Goal: Task Accomplishment & Management: Manage account settings

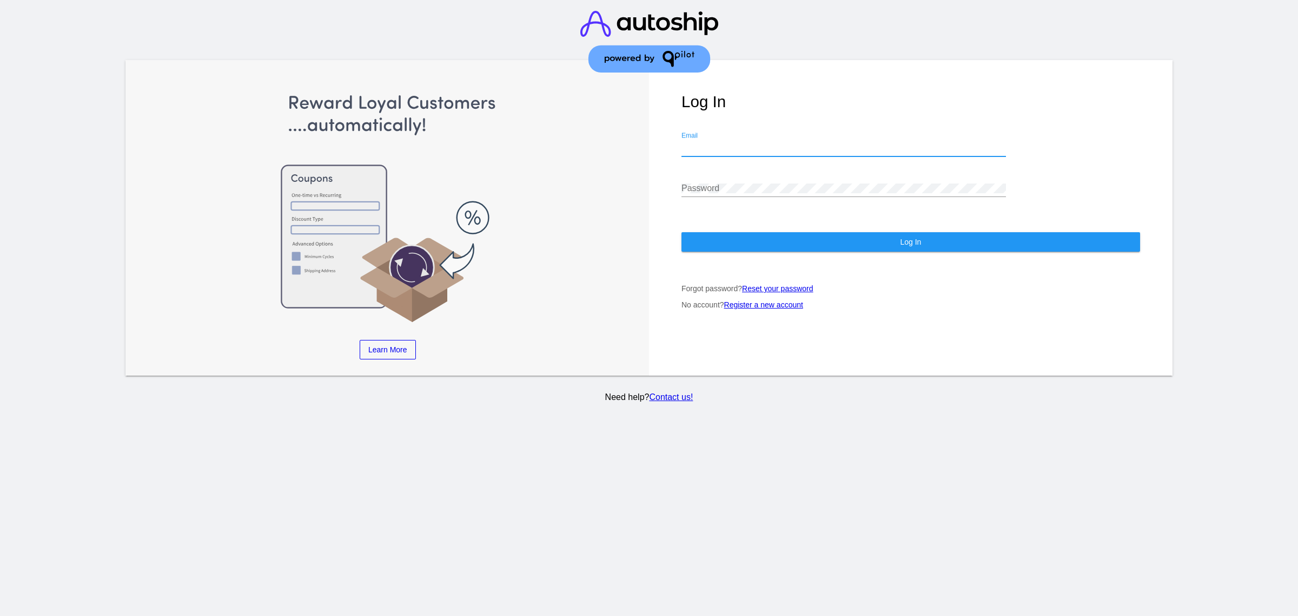
click at [773, 153] on input "Email" at bounding box center [843, 148] width 325 height 10
type input "[PERSON_NAME][EMAIL_ADDRESS][DOMAIN_NAME]"
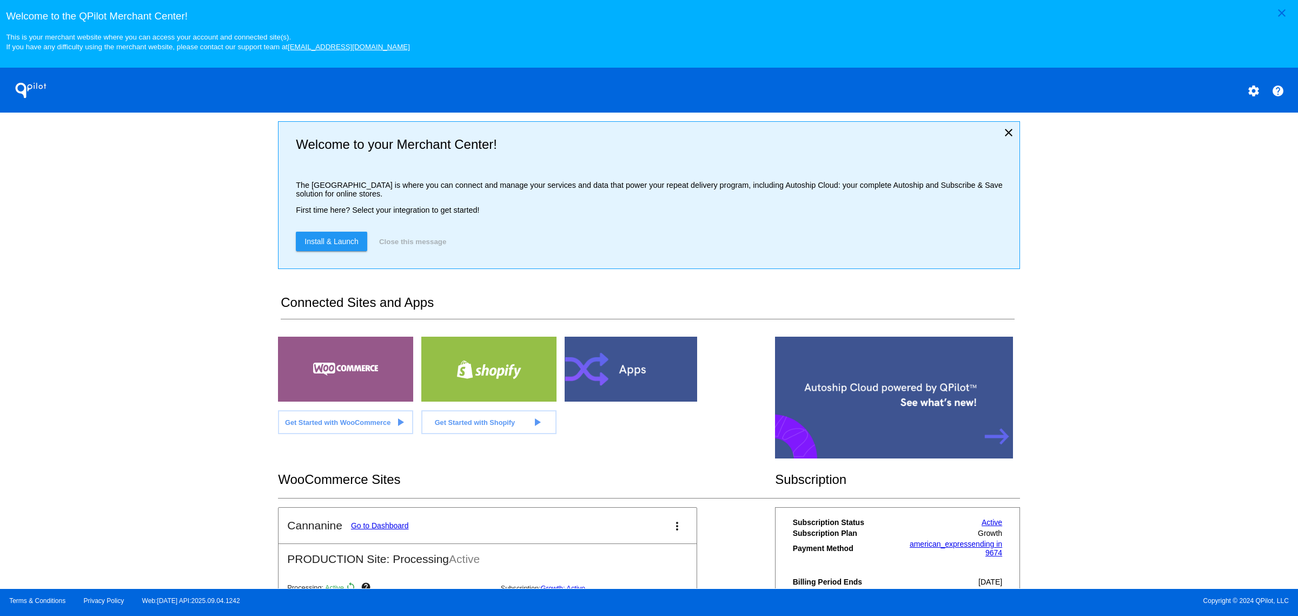
click at [358, 530] on link "Go to Dashboard" at bounding box center [380, 525] width 58 height 9
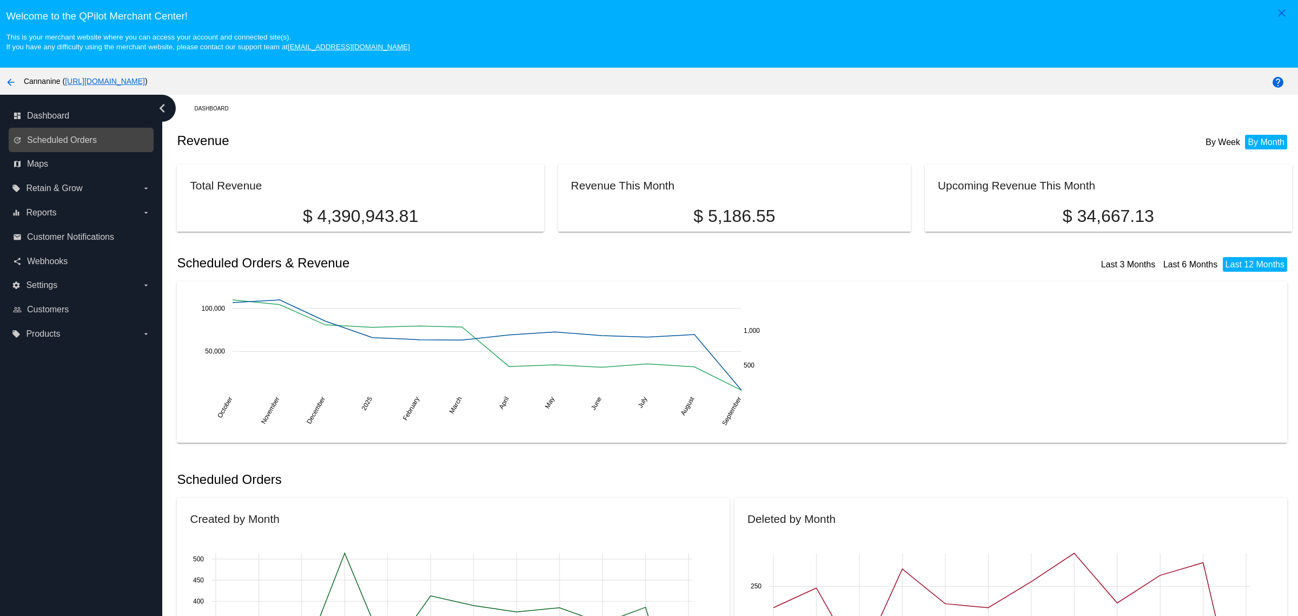
click at [38, 152] on div "update Scheduled Orders" at bounding box center [81, 140] width 145 height 24
click at [63, 152] on div "update Scheduled Orders" at bounding box center [81, 140] width 145 height 24
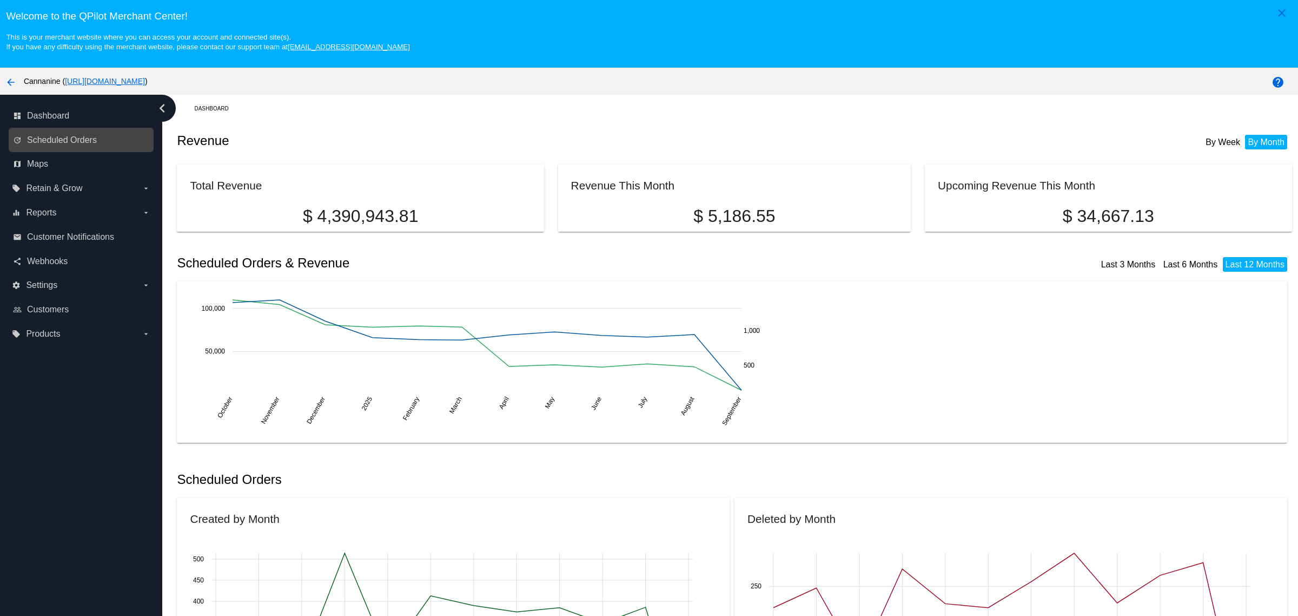
click at [63, 152] on div "update Scheduled Orders" at bounding box center [81, 140] width 145 height 24
click at [114, 147] on link "update Scheduled Orders" at bounding box center [81, 139] width 137 height 17
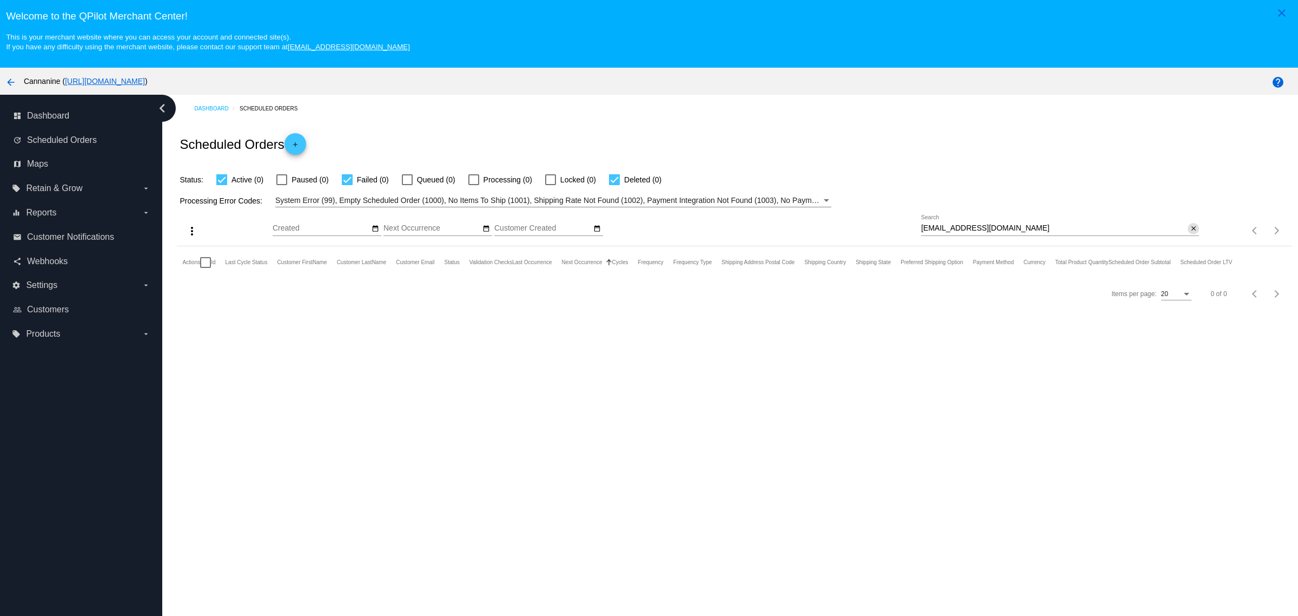
click at [1190, 233] on mat-icon "close" at bounding box center [1194, 228] width 8 height 9
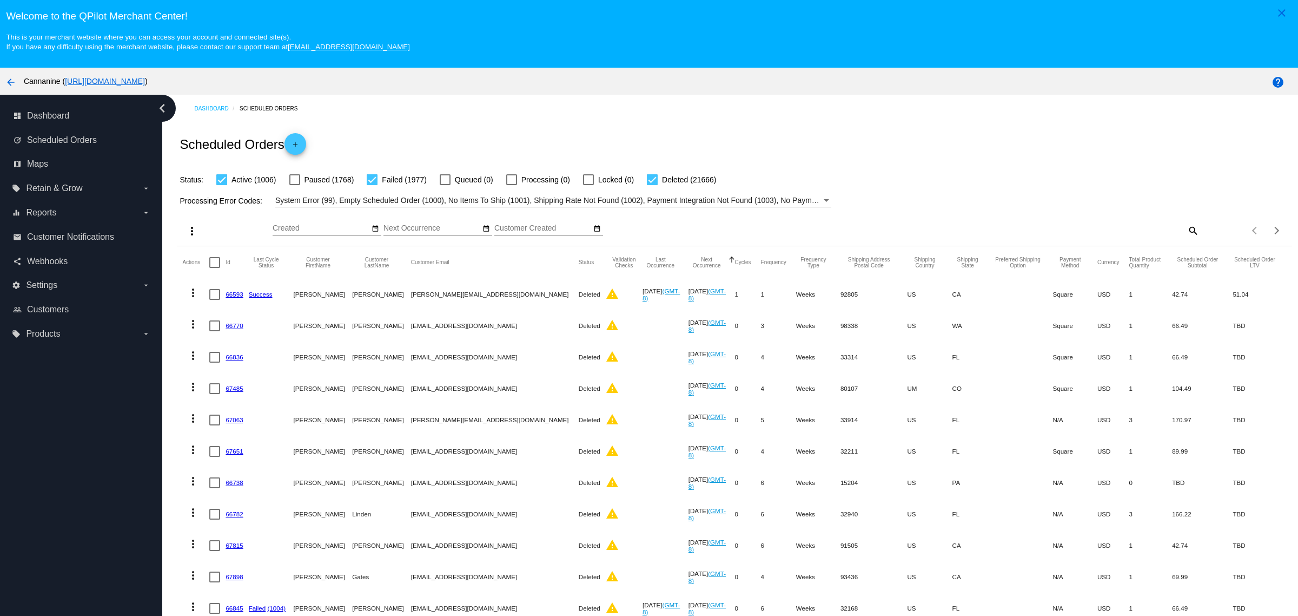
click at [1067, 136] on div "Scheduled Orders add" at bounding box center [734, 143] width 1115 height 43
click at [634, 182] on mat-checkbox "Deleted (21666)" at bounding box center [675, 179] width 82 height 13
click at [360, 183] on mat-checkbox "Failed (1977)" at bounding box center [390, 179] width 73 height 13
click at [989, 186] on div "Status: Active (1006) Paused (1768) Failed (1977) Queued (0) Processing (0) Loc…" at bounding box center [734, 176] width 1115 height 21
click at [1033, 137] on div "Scheduled Orders add" at bounding box center [734, 143] width 1115 height 43
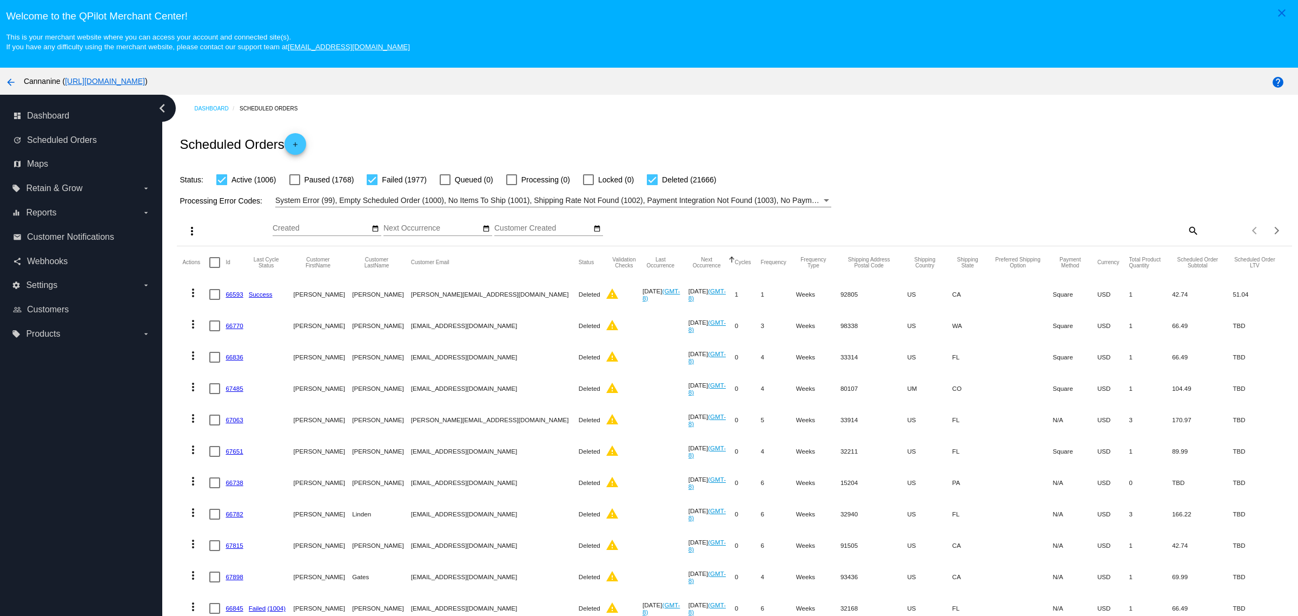
click at [647, 181] on div at bounding box center [652, 179] width 11 height 11
click at [652, 185] on input "Deleted (21666)" at bounding box center [652, 185] width 1 height 1
checkbox input "false"
click at [370, 184] on app-dashboard-scheduled-orders "Scheduled Orders add Status: Active (1006) Paused (1768) Failed (1977) Queued (…" at bounding box center [734, 528] width 1115 height 813
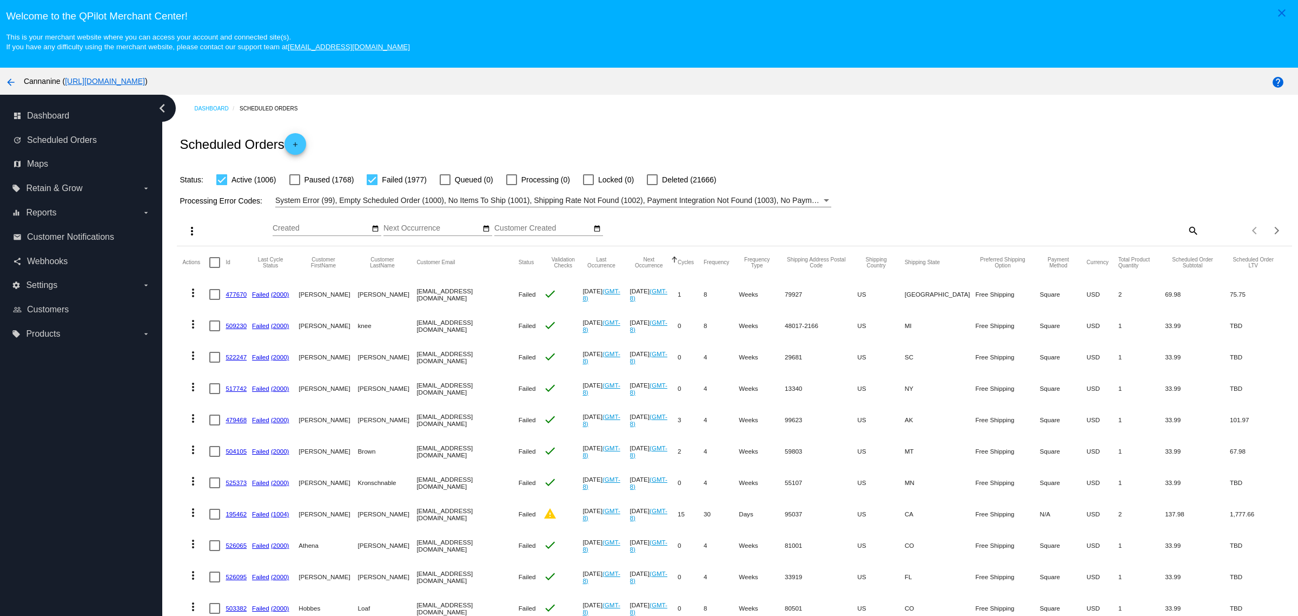
click at [369, 185] on div at bounding box center [372, 179] width 11 height 11
click at [372, 185] on input "Failed (1977)" at bounding box center [372, 185] width 1 height 1
checkbox input "false"
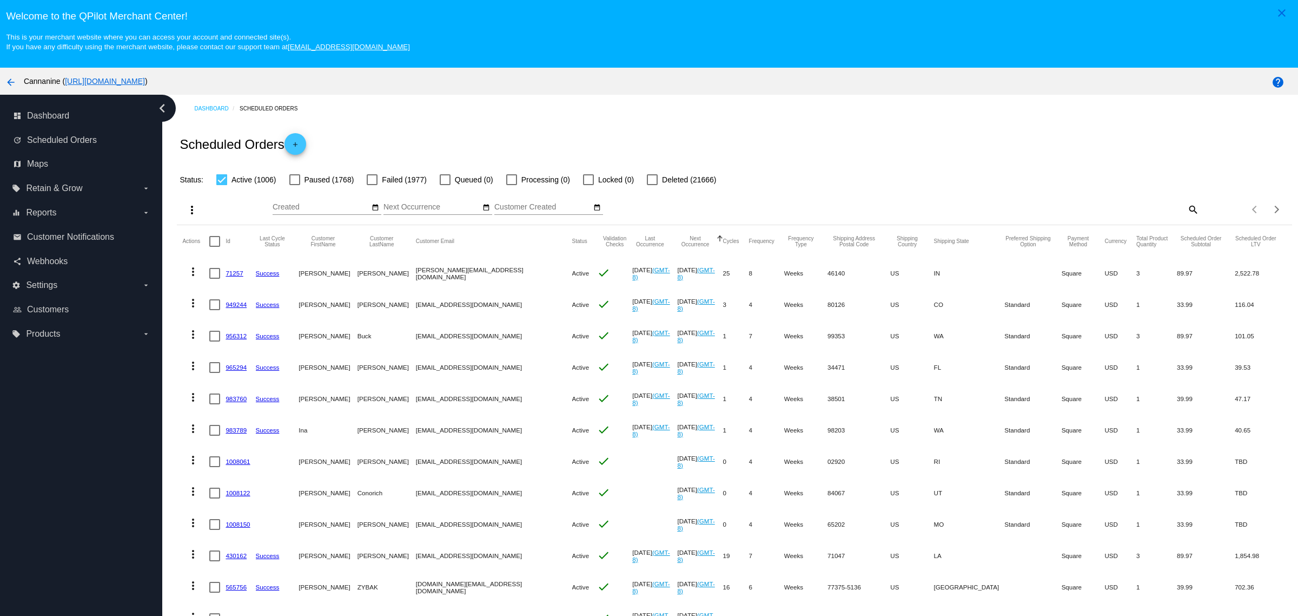
click at [239, 274] on link "71257" at bounding box center [234, 272] width 17 height 7
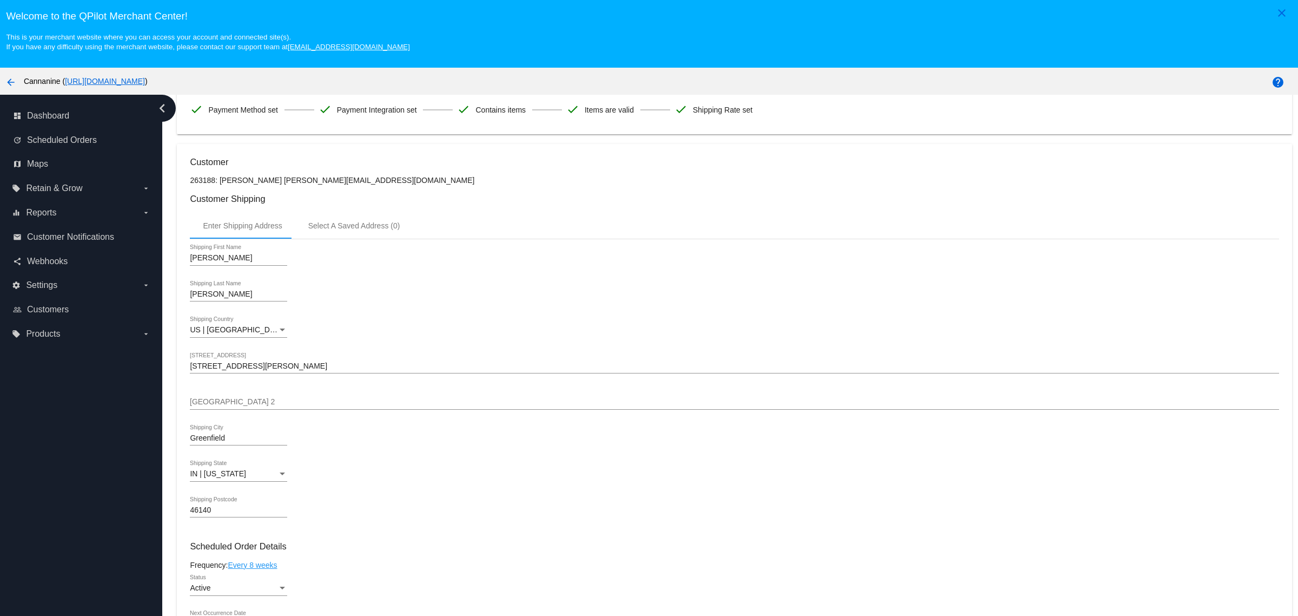
scroll to position [541, 0]
